Goal: Transaction & Acquisition: Purchase product/service

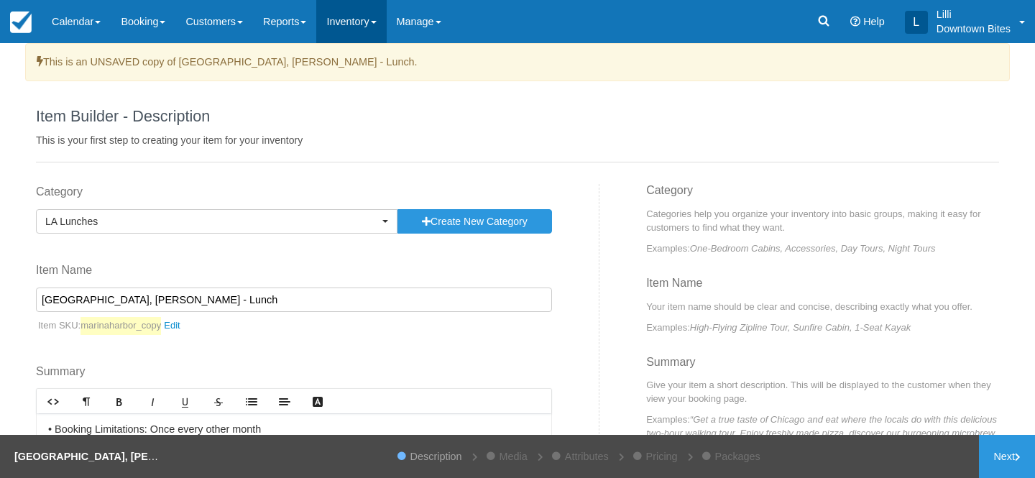
click at [369, 29] on link "Inventory" at bounding box center [351, 21] width 70 height 43
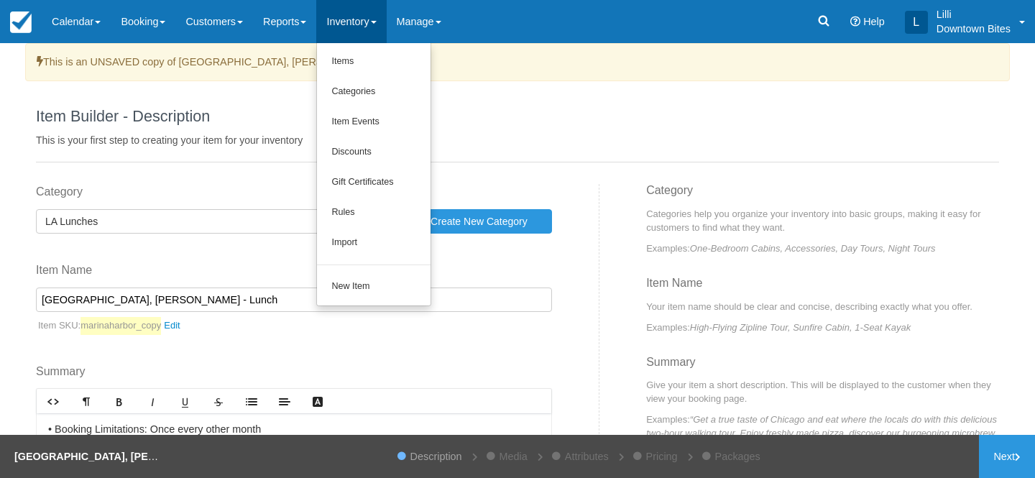
click at [592, 99] on div "Item Builder - Description This is your first step to creating your item for yo…" at bounding box center [517, 122] width 963 height 82
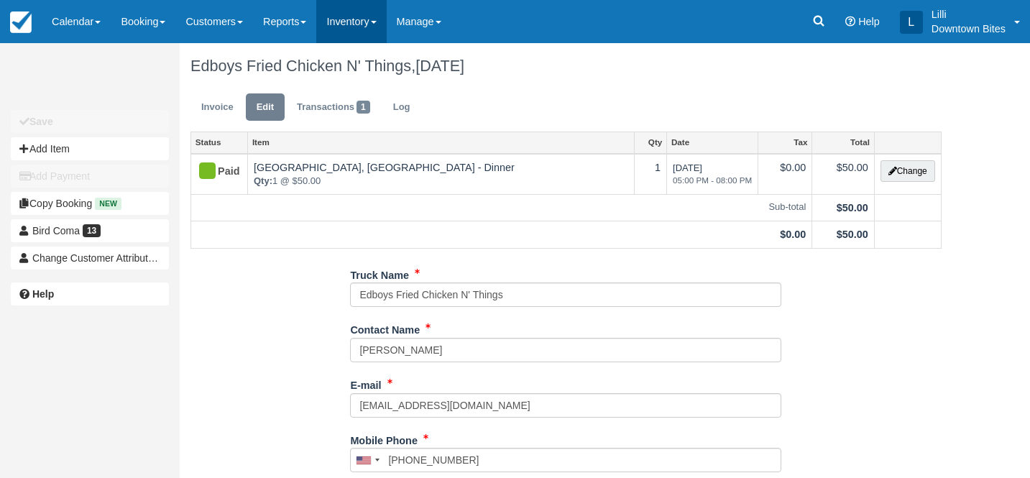
click at [364, 27] on link "Inventory" at bounding box center [351, 21] width 70 height 43
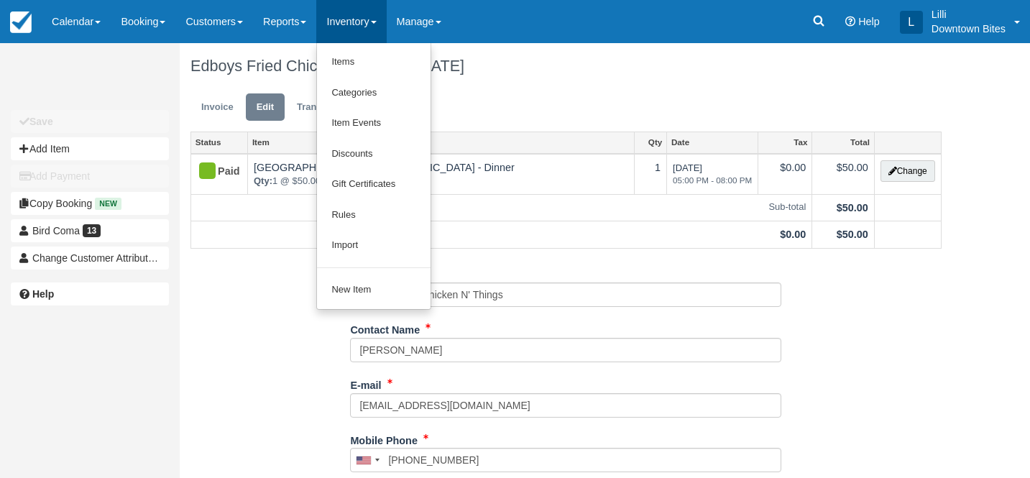
click at [581, 103] on ul "Invoice Edit Transactions 1 Log" at bounding box center [565, 110] width 751 height 43
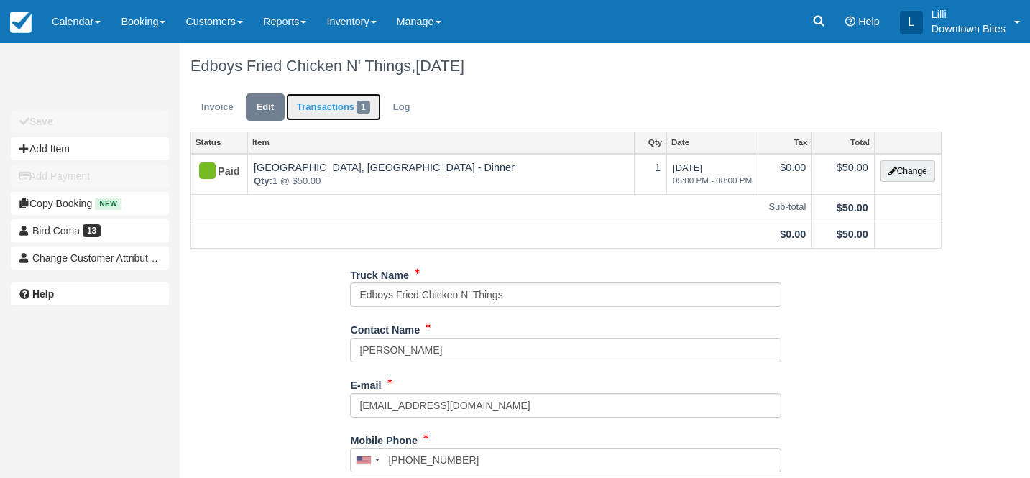
click at [336, 104] on link "Transactions 1" at bounding box center [333, 107] width 95 height 28
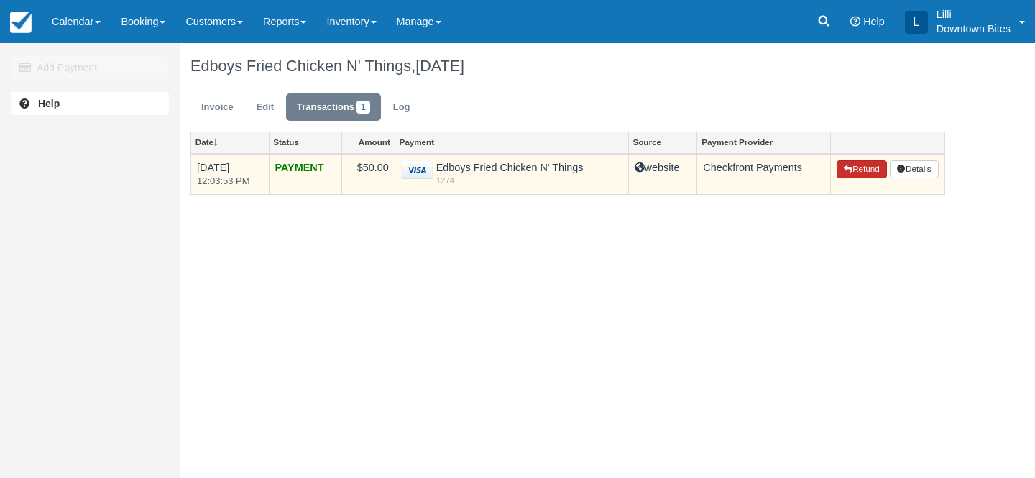
click at [847, 172] on icon "button" at bounding box center [848, 169] width 9 height 9
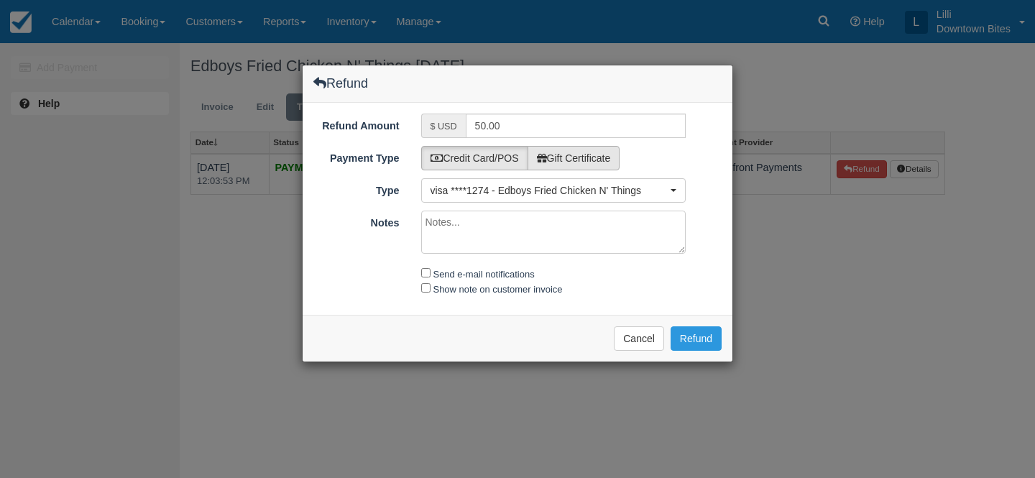
click at [574, 161] on label "Gift Certificate" at bounding box center [574, 158] width 93 height 24
radio input "true"
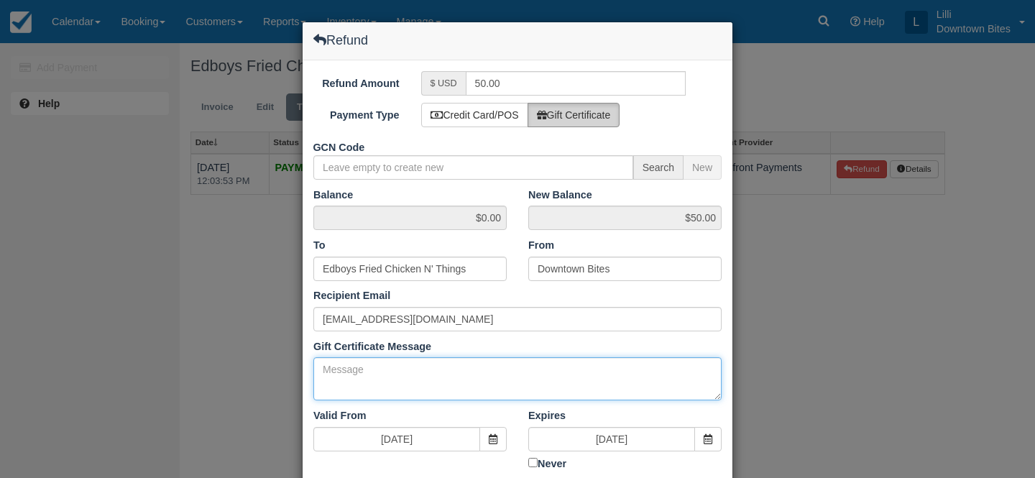
click at [342, 369] on textarea "Gift Certificate Message" at bounding box center [517, 378] width 408 height 43
drag, startPoint x: 486, startPoint y: 374, endPoint x: 249, endPoint y: 374, distance: 237.2
click at [249, 374] on div "Refund Refund Amount $ USD 50.00 Payment Type Credit Card/POS Gift Certificate …" at bounding box center [517, 239] width 1035 height 478
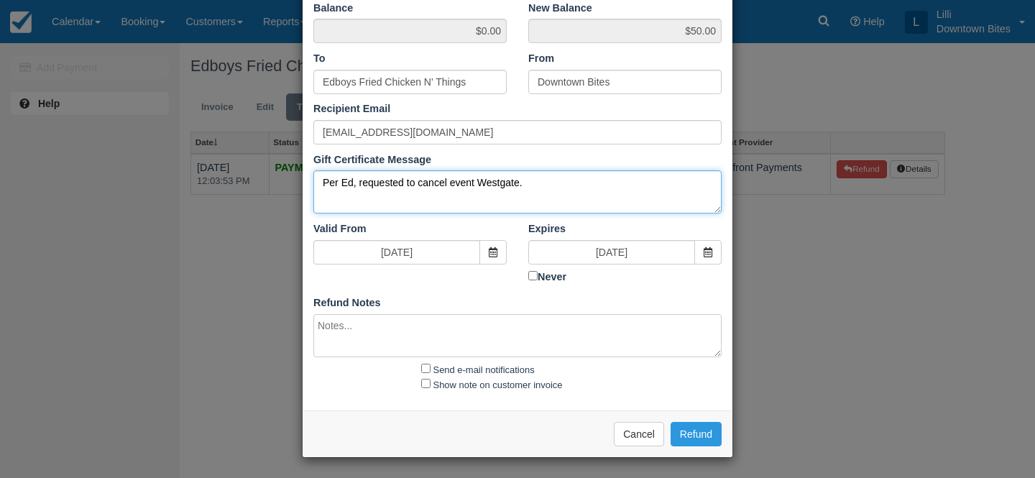
type textarea "Per Ed, requested to cancel event Westgate."
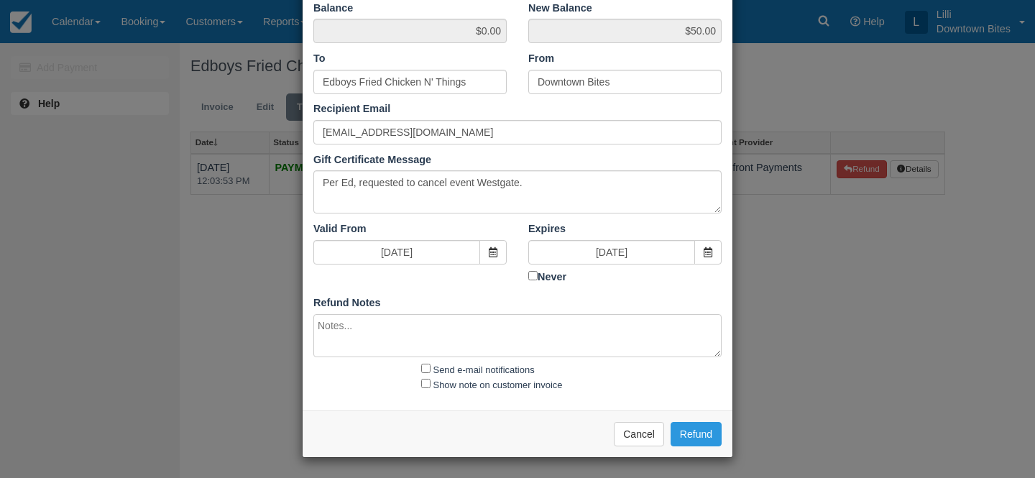
click at [466, 336] on textarea at bounding box center [517, 335] width 408 height 43
paste textarea "Per Ed, requested to cancel event Westgate."
type textarea "Per Ed, requested to cancel event Westgate on 10/15"
click at [426, 364] on input "Send e-mail notifications" at bounding box center [425, 368] width 9 height 9
checkbox input "true"
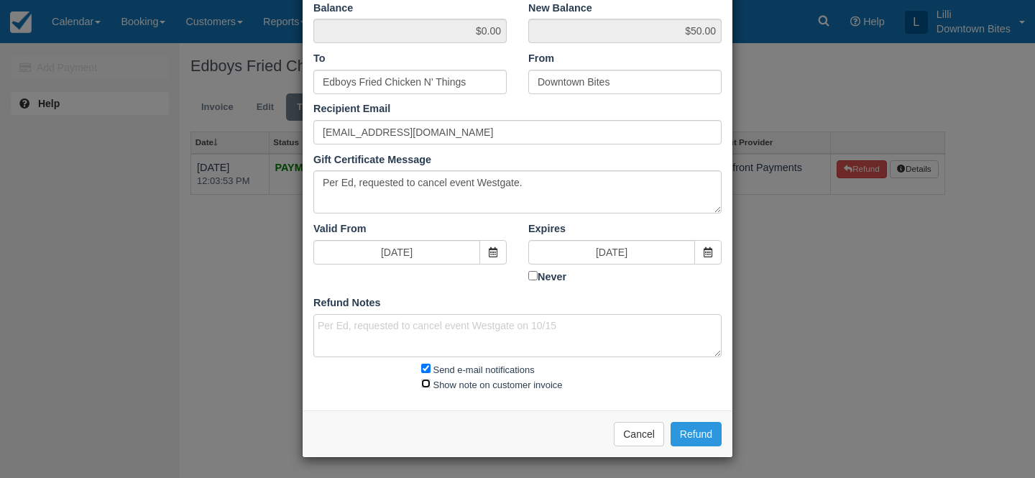
click at [426, 379] on input "Show note on customer invoice" at bounding box center [425, 383] width 9 height 9
checkbox input "true"
click at [705, 436] on button "Refund" at bounding box center [696, 434] width 51 height 24
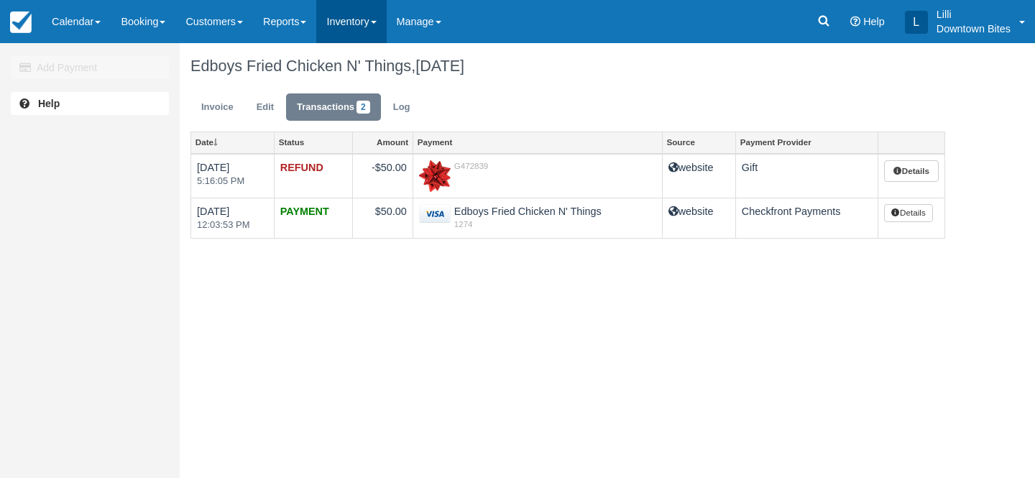
click at [372, 24] on link "Inventory" at bounding box center [351, 21] width 70 height 43
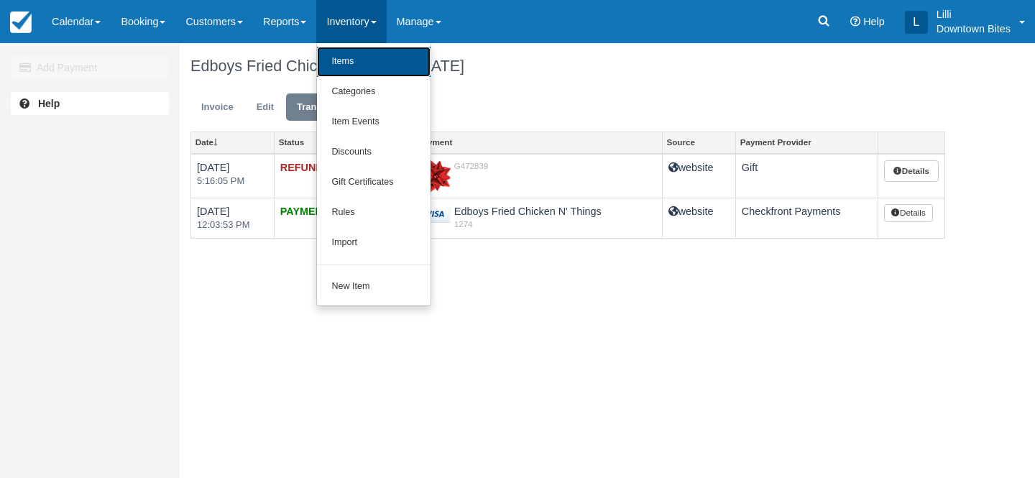
click at [380, 60] on link "Items" at bounding box center [374, 62] width 114 height 30
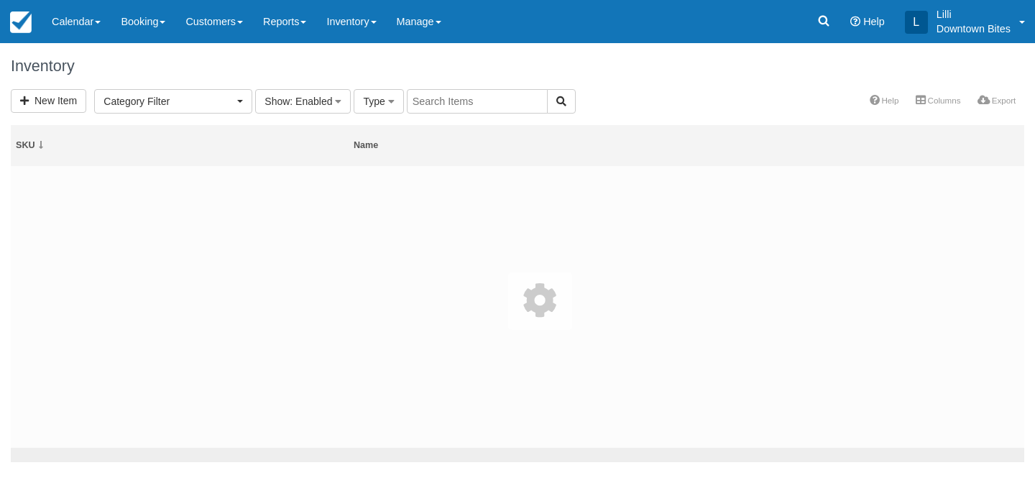
select select
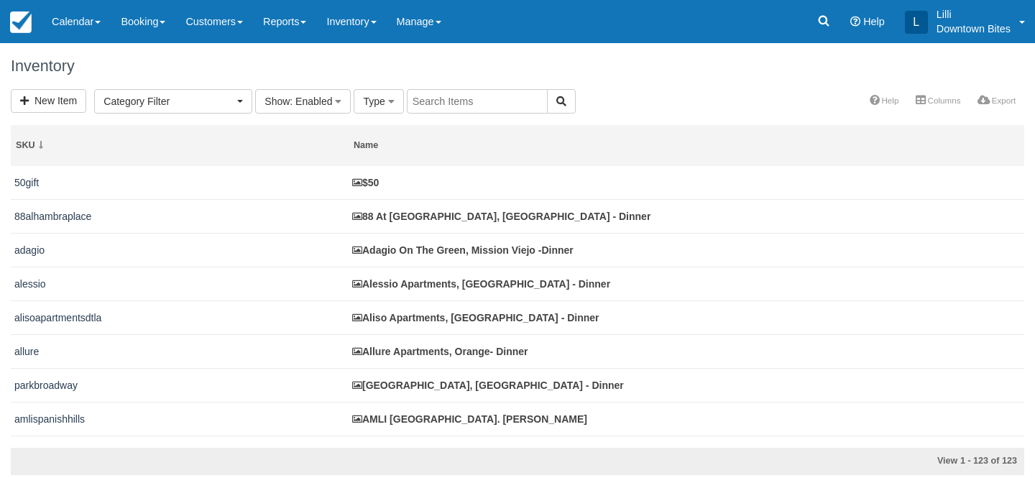
click at [458, 104] on input "text" at bounding box center [477, 101] width 141 height 24
type input "park broad"
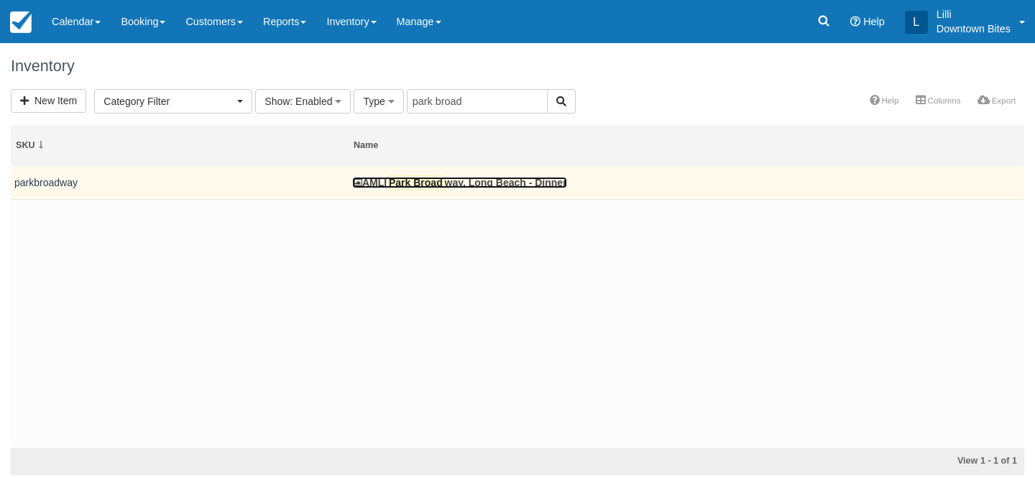
click at [420, 182] on mark "Park Broad" at bounding box center [415, 183] width 57 height 16
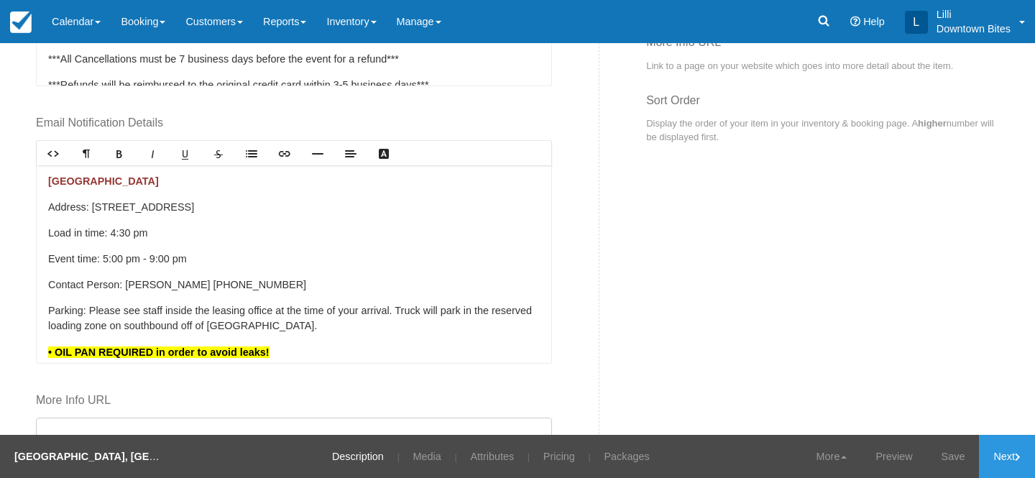
scroll to position [841, 0]
